Goal: Task Accomplishment & Management: Use online tool/utility

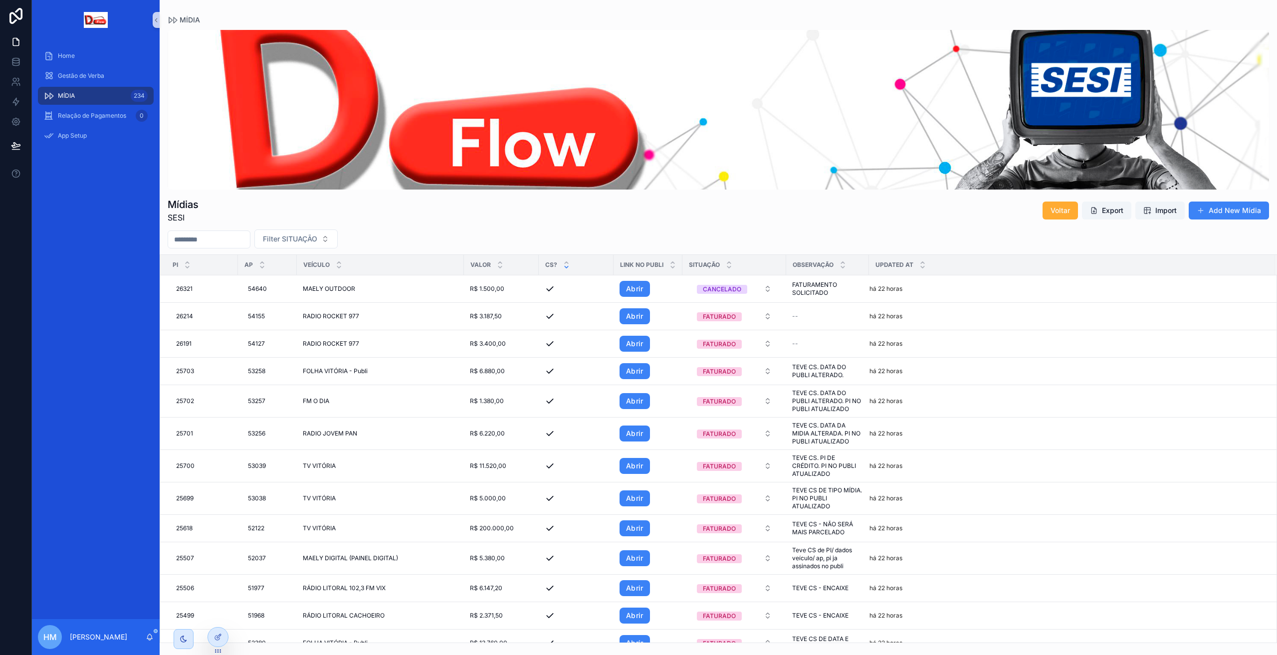
click at [441, 219] on div "Mídias SESI Voltar Export Import Add New Mídia" at bounding box center [718, 207] width 1101 height 34
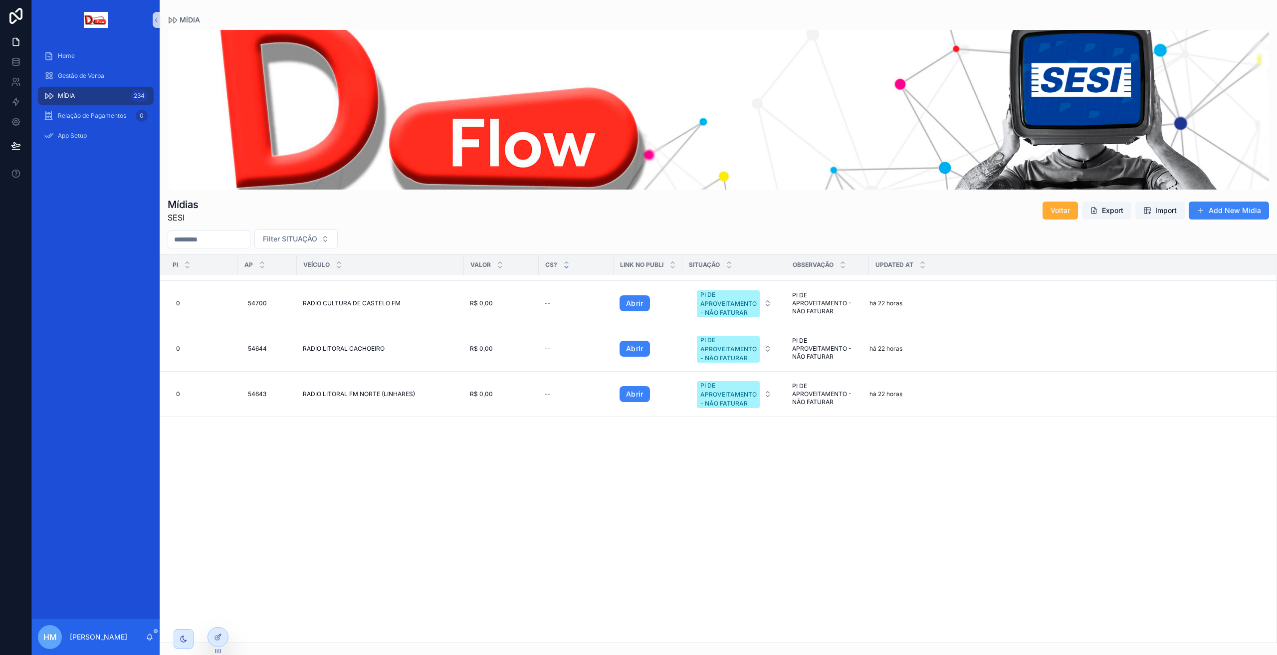
scroll to position [1397, 0]
